Goal: Task Accomplishment & Management: Complete application form

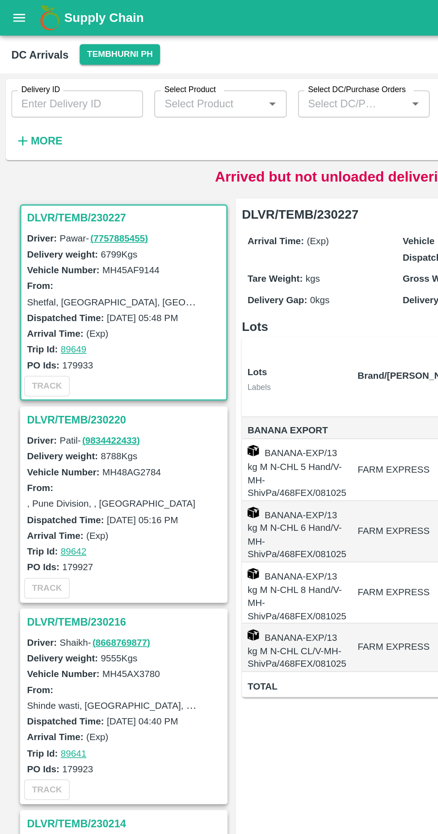
click at [26, 89] on strong "More" at bounding box center [29, 88] width 20 height 7
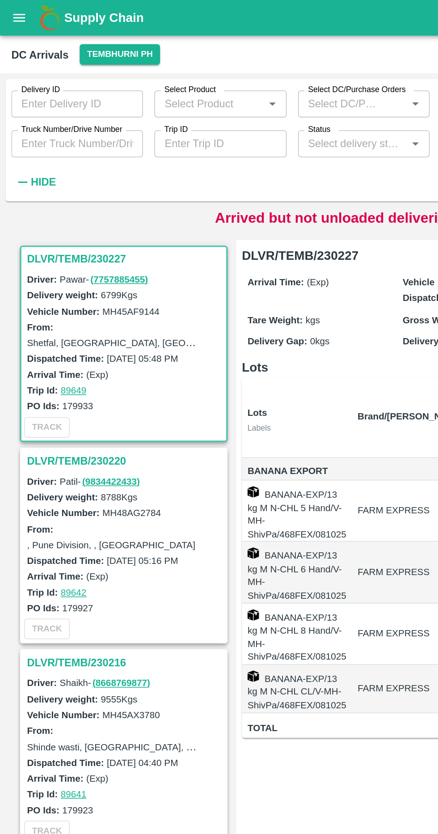
click at [78, 91] on input "Truck Number/Drive Number" at bounding box center [48, 90] width 83 height 17
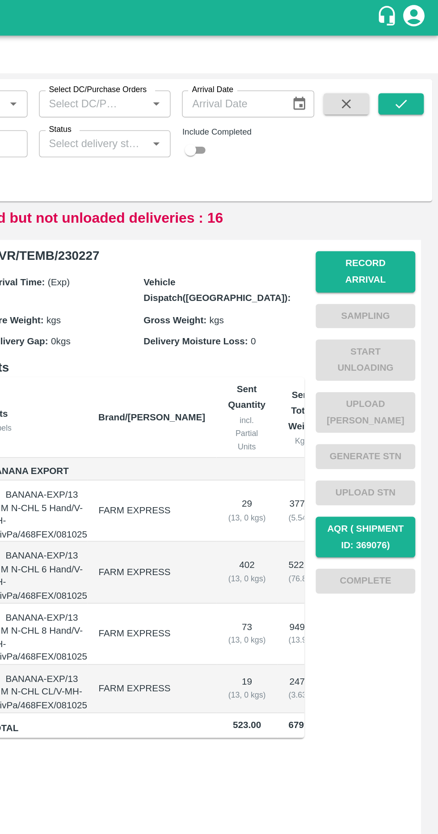
type input "7172"
click at [424, 66] on button "submit" at bounding box center [415, 65] width 29 height 13
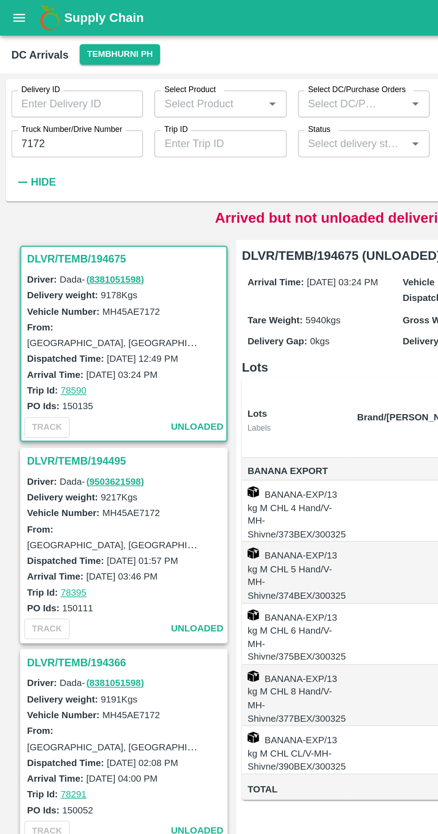
scroll to position [0, 49]
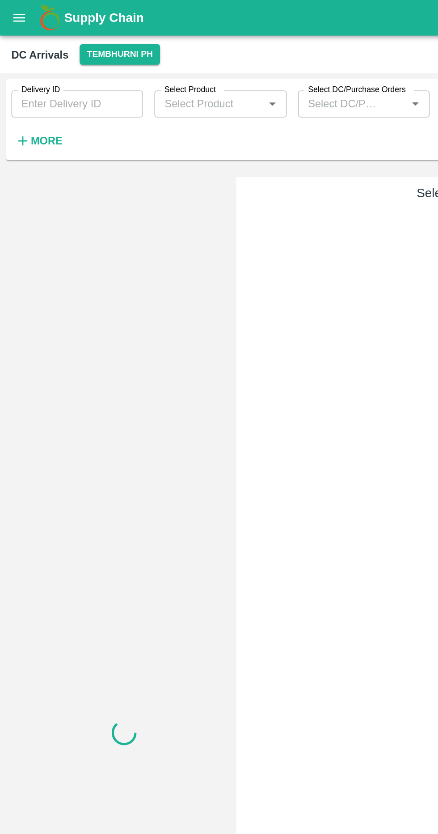
click at [20, 83] on h6 "More" at bounding box center [29, 89] width 20 height 12
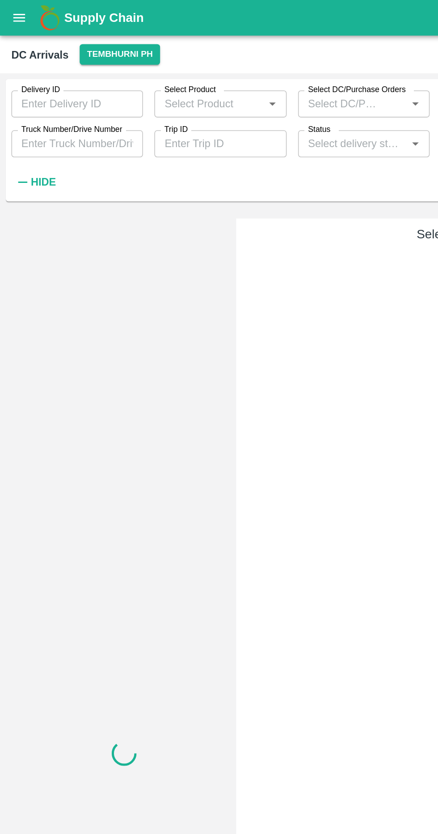
click at [26, 88] on input "Truck Number/Drive Number" at bounding box center [48, 90] width 83 height 17
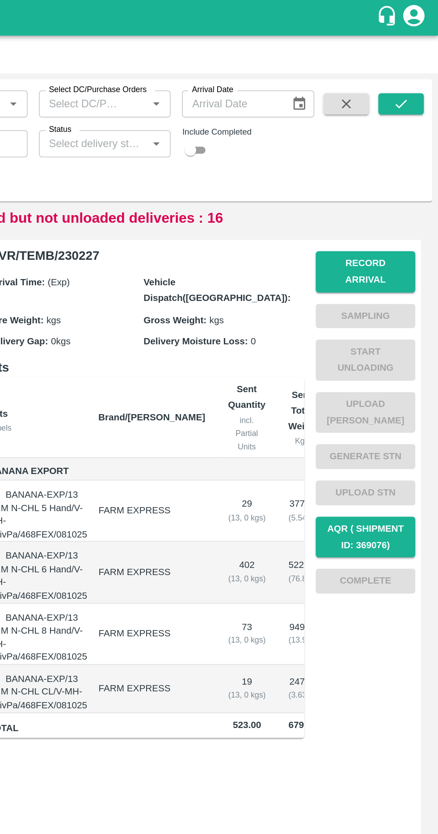
type input "2784"
click at [415, 67] on icon "submit" at bounding box center [415, 65] width 10 height 10
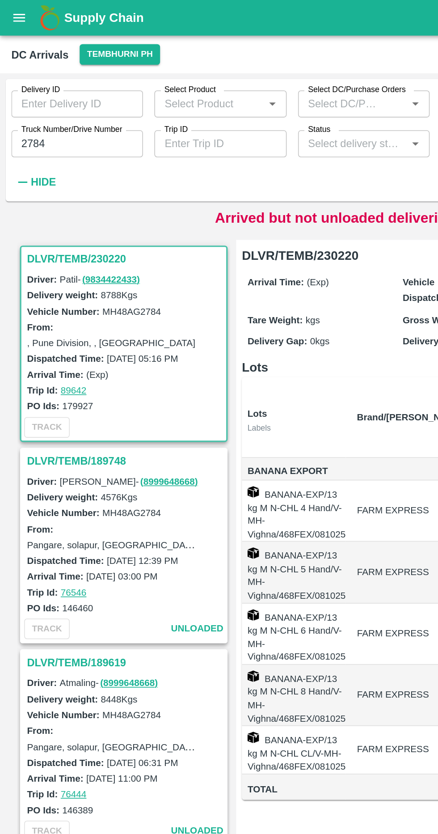
click at [67, 159] on h3 "DLVR/TEMB/230220" at bounding box center [79, 163] width 124 height 12
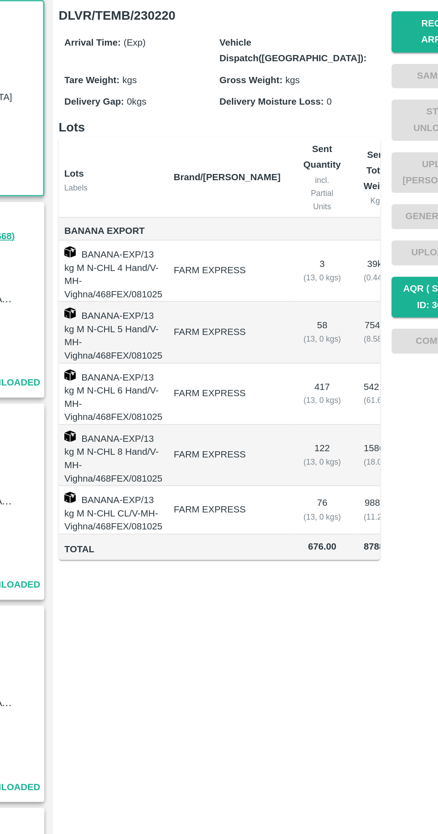
scroll to position [0, 0]
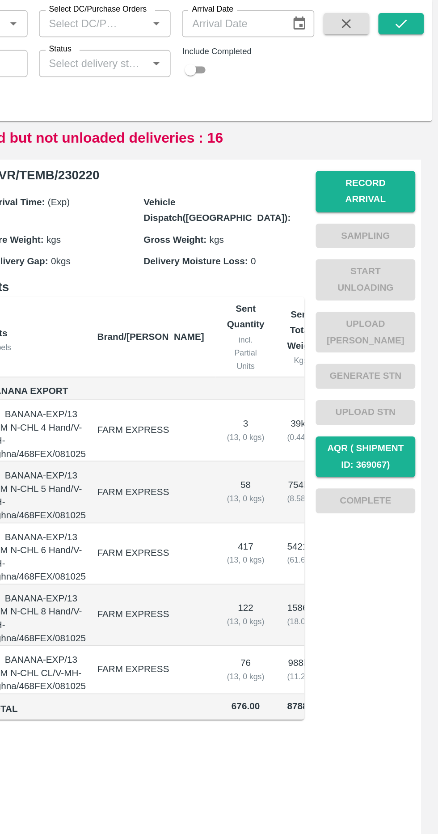
click at [398, 165] on button "Record Arrival" at bounding box center [392, 171] width 63 height 26
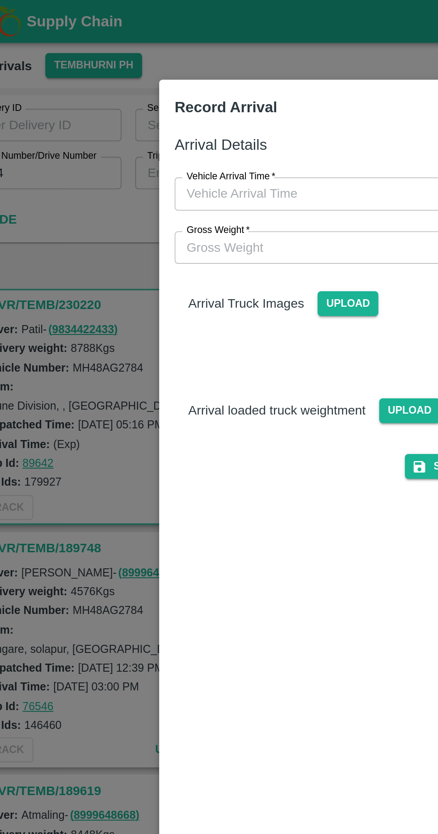
click at [222, 104] on input "Vehicle Arrival Time   *" at bounding box center [216, 101] width 197 height 17
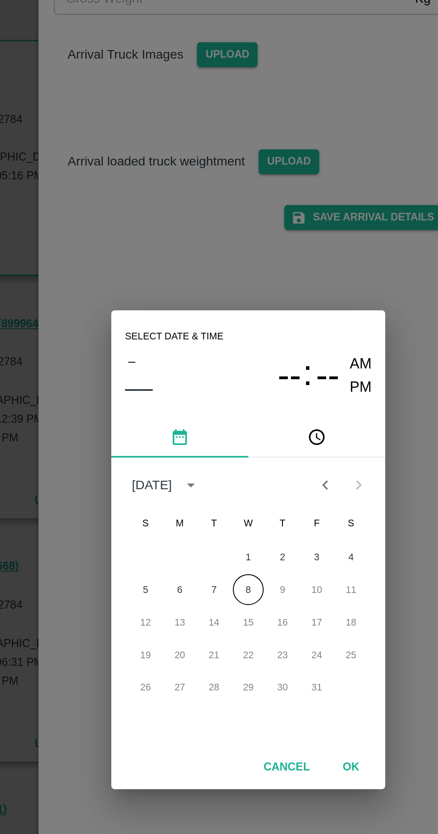
click at [224, 446] on button "8" at bounding box center [219, 438] width 16 height 16
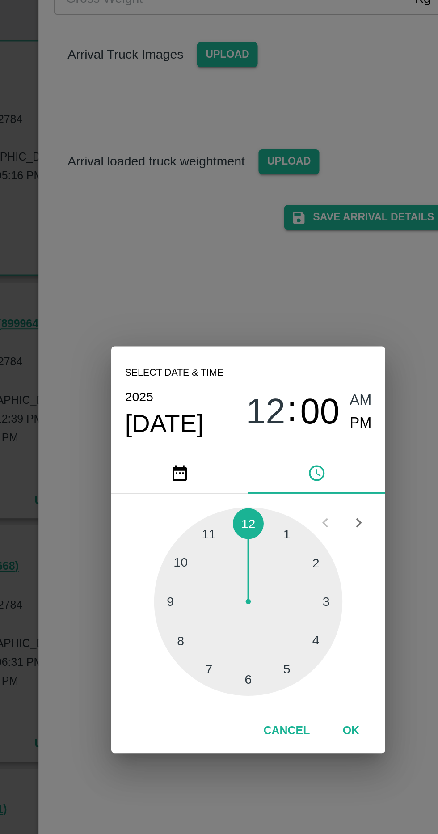
click at [239, 493] on div at bounding box center [219, 444] width 98 height 98
click at [258, 467] on div at bounding box center [219, 444] width 98 height 98
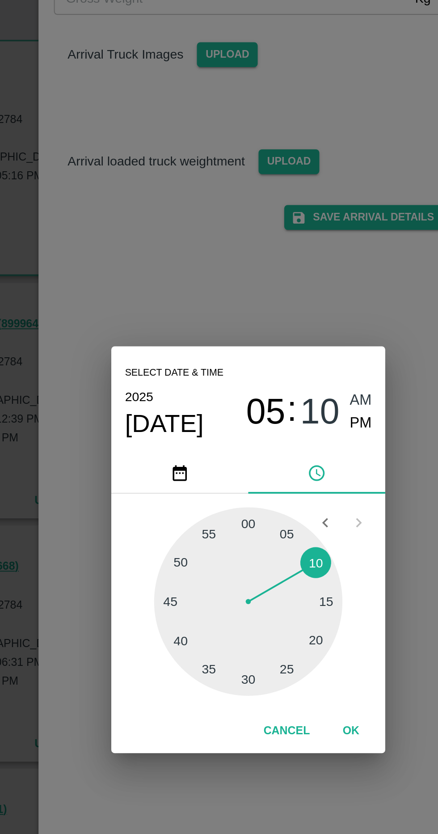
click at [282, 357] on span "PM" at bounding box center [278, 351] width 12 height 12
type input "[DATE] 05:10 PM"
click at [274, 520] on button "OK" at bounding box center [272, 512] width 29 height 16
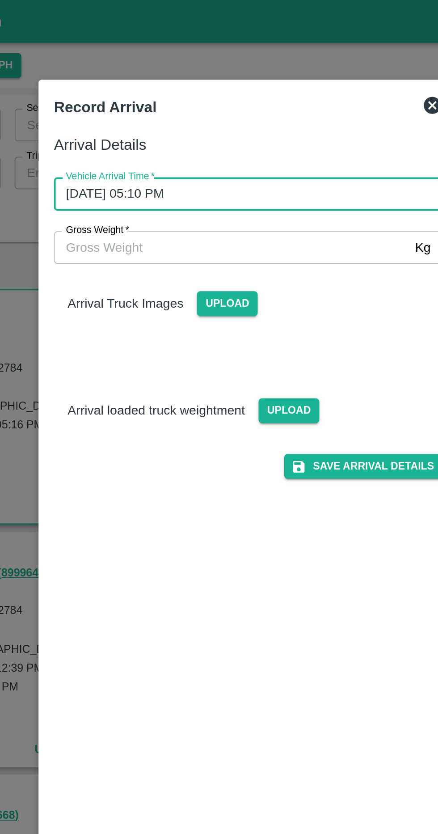
click at [274, 132] on input "Gross Weight   *" at bounding box center [210, 129] width 185 height 17
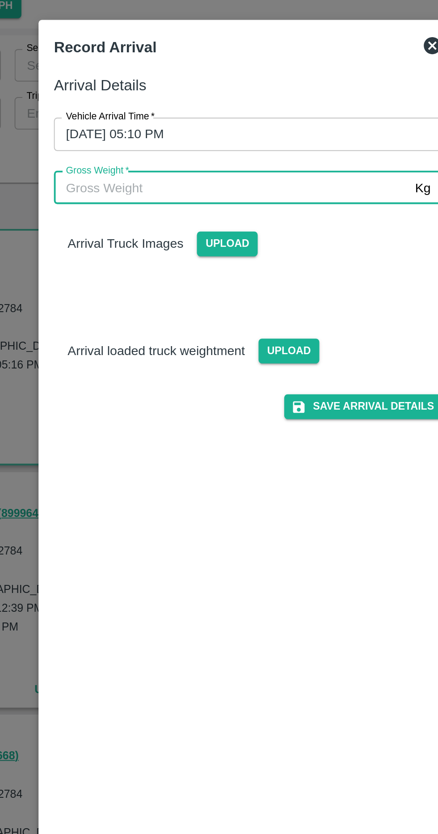
click at [254, 127] on input "Gross Weight   *" at bounding box center [210, 129] width 185 height 17
type input "14925"
click at [212, 160] on span "Upload" at bounding box center [208, 158] width 32 height 13
click at [0, 0] on input "Upload" at bounding box center [0, 0] width 0 height 0
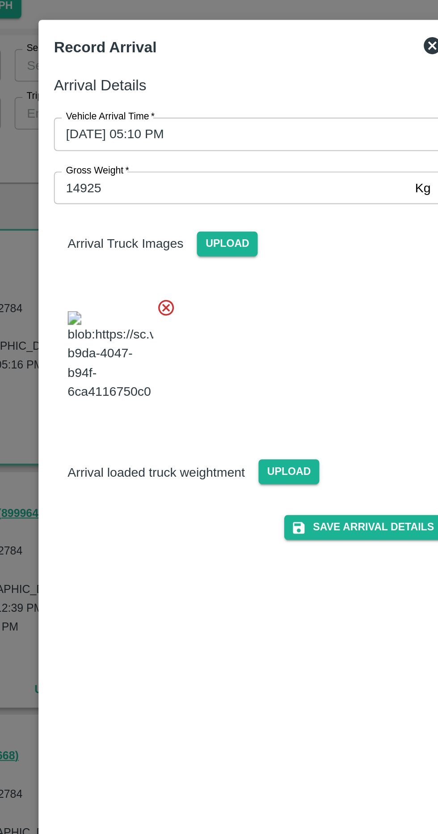
click at [240, 284] on span "Upload" at bounding box center [240, 277] width 32 height 13
click at [0, 0] on input "Upload" at bounding box center [0, 0] width 0 height 0
click at [237, 284] on span "Upload" at bounding box center [240, 277] width 32 height 13
click at [0, 0] on input "Upload" at bounding box center [0, 0] width 0 height 0
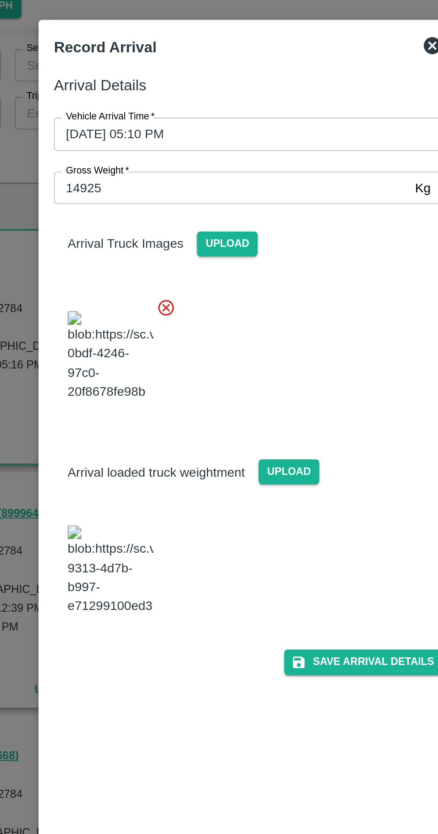
click at [154, 335] on img at bounding box center [147, 328] width 45 height 47
click at [291, 383] on button "Save Arrival Details" at bounding box center [279, 376] width 83 height 13
